Goal: Check status: Check status

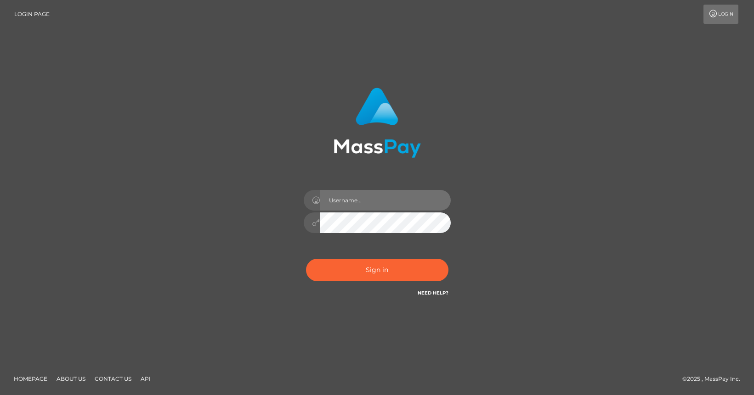
click at [360, 203] on input "text" at bounding box center [385, 200] width 130 height 21
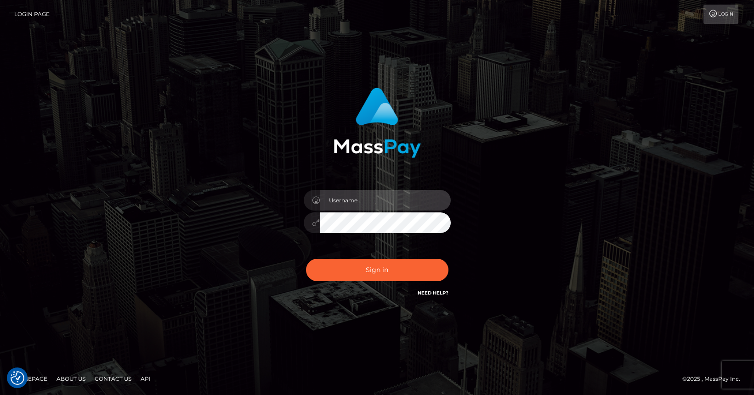
click at [360, 203] on input "text" at bounding box center [385, 200] width 130 height 21
type input "mislam"
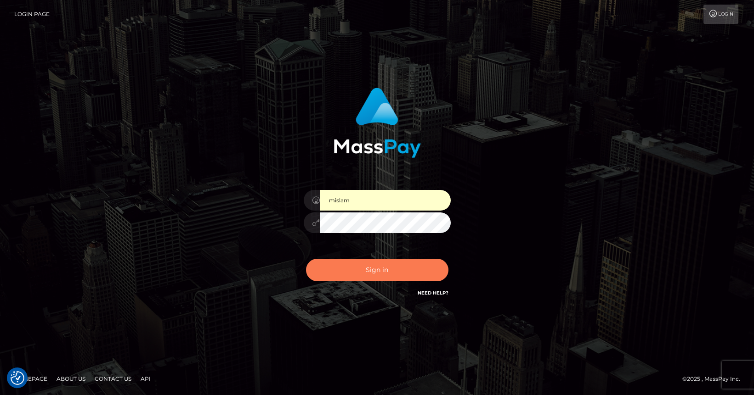
click at [347, 265] on button "Sign in" at bounding box center [377, 270] width 142 height 23
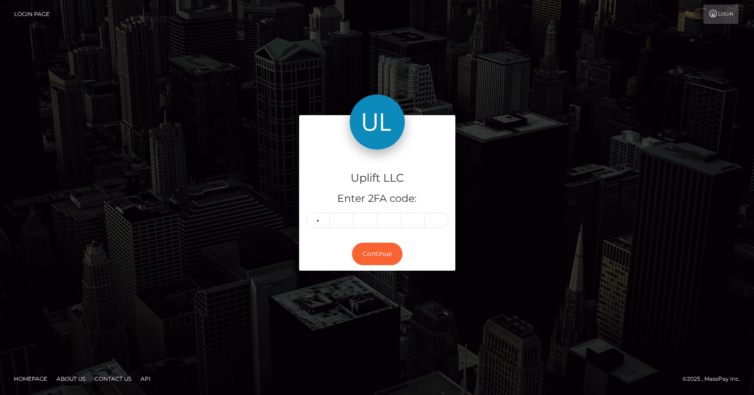
type input "1"
type input "6"
type input "3"
type input "4"
type input "3"
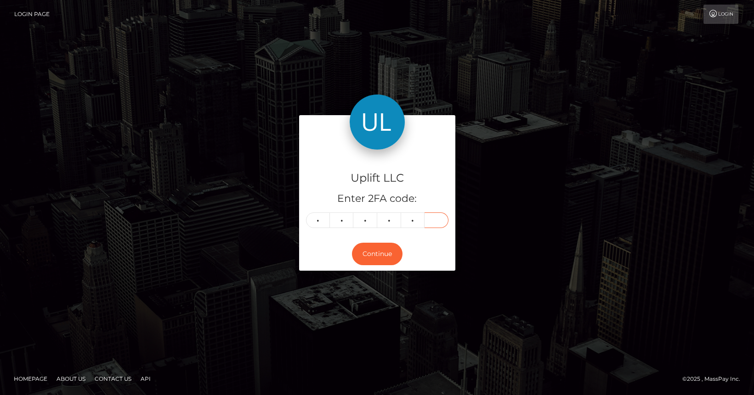
type input "0"
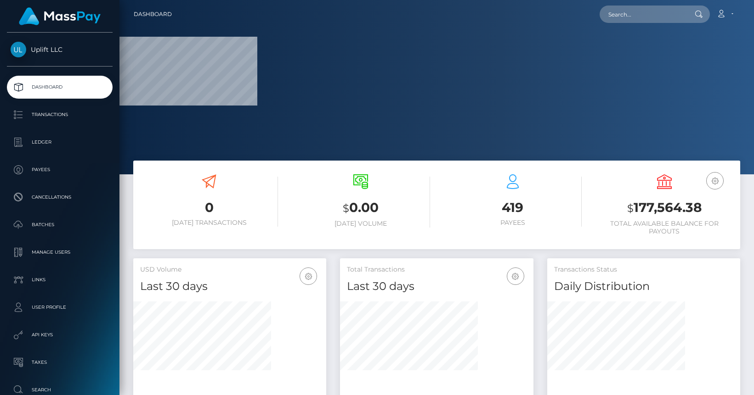
click at [374, 259] on div "Total Transactions Last 30 days Last 30 days Last 60 days Last 90 days" at bounding box center [436, 277] width 193 height 36
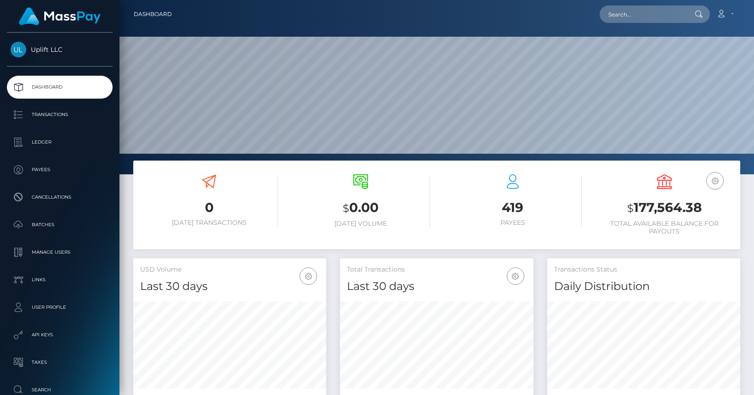
scroll to position [163, 193]
click at [48, 223] on p "Batches" at bounding box center [60, 225] width 98 height 14
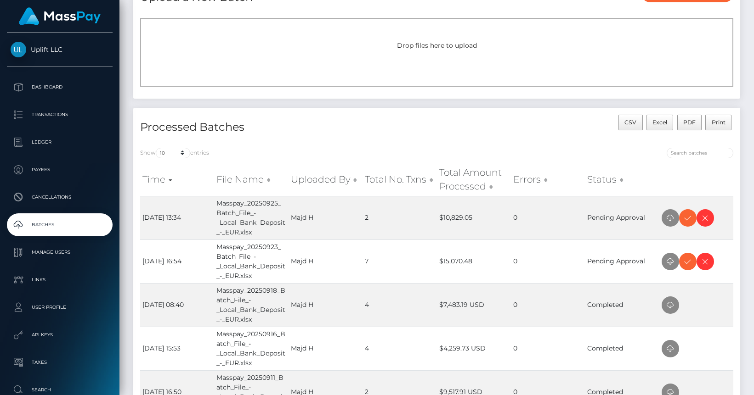
scroll to position [74, 0]
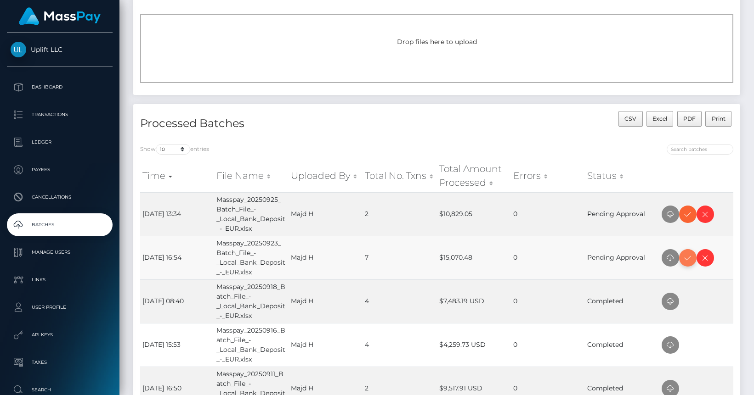
click at [682, 261] on icon at bounding box center [687, 258] width 11 height 11
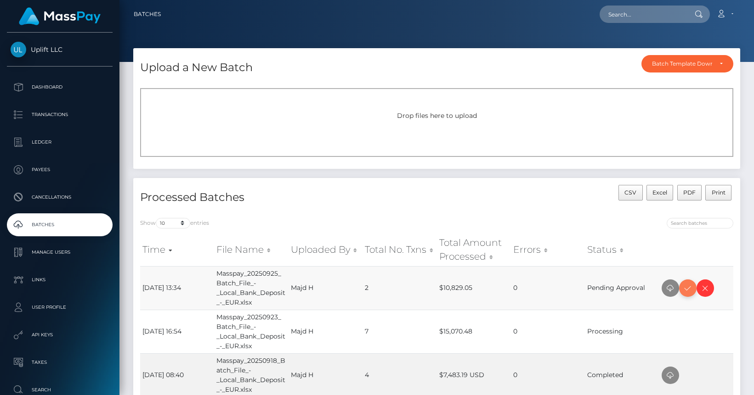
click at [690, 288] on icon at bounding box center [687, 288] width 11 height 11
